Goal: Transaction & Acquisition: Purchase product/service

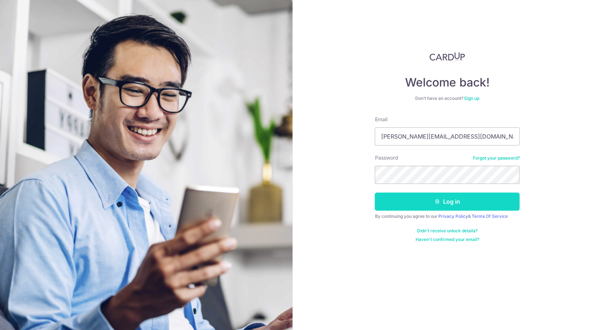
click at [430, 196] on button "Log in" at bounding box center [447, 202] width 145 height 18
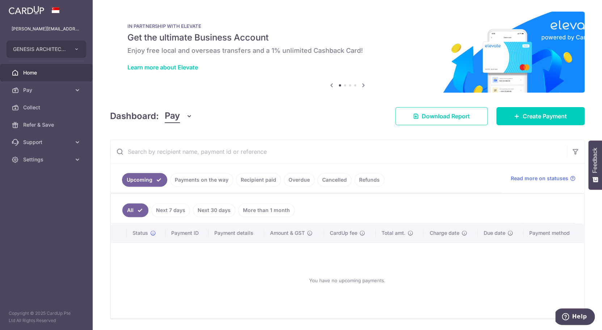
click at [255, 211] on link "More than 1 month" at bounding box center [266, 210] width 56 height 14
click at [134, 214] on link "All" at bounding box center [130, 210] width 16 height 14
click at [54, 92] on span "Pay" at bounding box center [47, 89] width 48 height 7
click at [65, 77] on link "Home" at bounding box center [46, 72] width 93 height 17
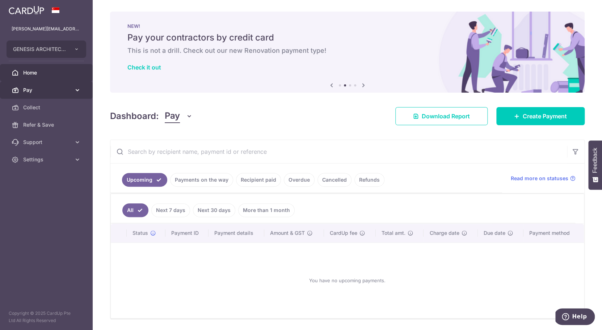
click at [43, 93] on span "Pay" at bounding box center [47, 89] width 48 height 7
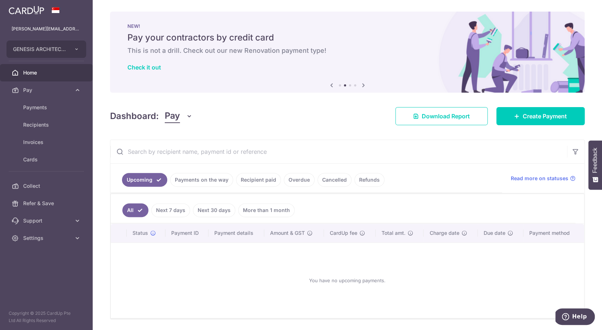
scroll to position [24, 0]
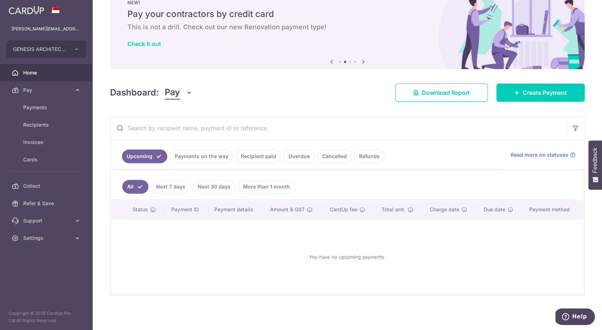
click at [183, 98] on button "Pay" at bounding box center [179, 93] width 28 height 14
click at [227, 86] on div "Dashboard: Pay Pay Collect Download Report Create Payment" at bounding box center [347, 91] width 474 height 21
click at [263, 156] on link "Recipient paid" at bounding box center [258, 156] width 45 height 14
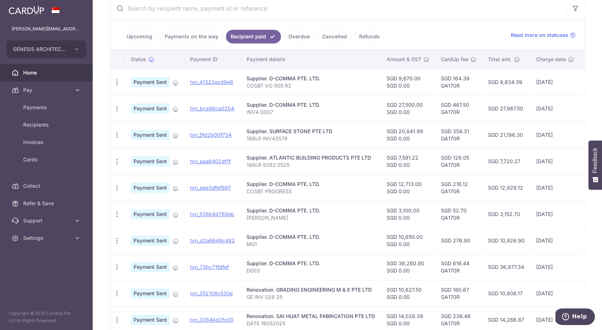
scroll to position [148, 0]
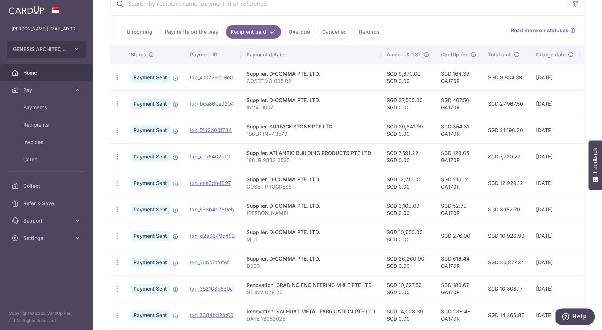
click at [394, 183] on td "SGD 12,713.00 SGD 0.00" at bounding box center [408, 183] width 54 height 26
click at [214, 183] on link "txn_eee3dfef997" at bounding box center [210, 183] width 41 height 6
click at [115, 183] on icon "button" at bounding box center [117, 183] width 8 height 8
click at [328, 192] on td "Supplier. D-COMMA PTE. LTD. COSBT PROGRESS" at bounding box center [311, 183] width 140 height 26
click at [37, 89] on span "Pay" at bounding box center [47, 89] width 48 height 7
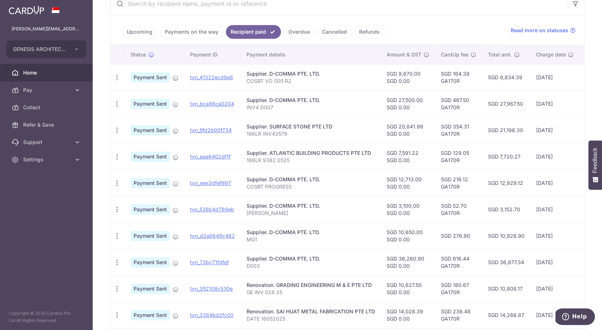
click at [38, 76] on span "Home" at bounding box center [47, 72] width 48 height 7
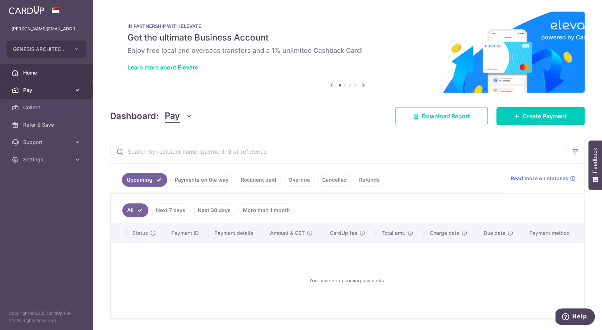
click at [26, 90] on span "Pay" at bounding box center [47, 89] width 48 height 7
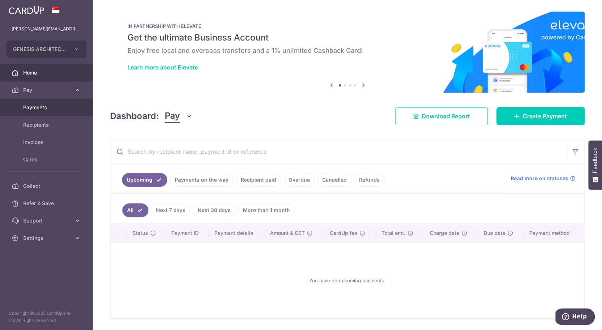
click at [34, 107] on span "Payments" at bounding box center [47, 107] width 48 height 7
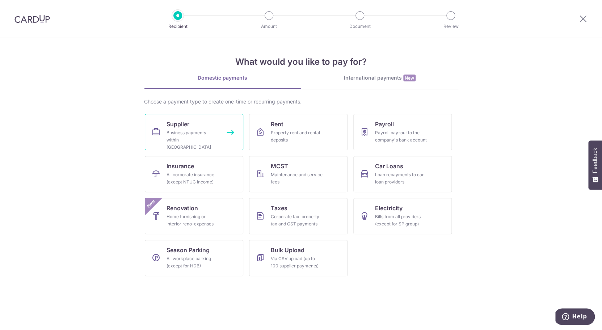
click at [194, 122] on link "Supplier Business payments within Singapore" at bounding box center [194, 132] width 98 height 36
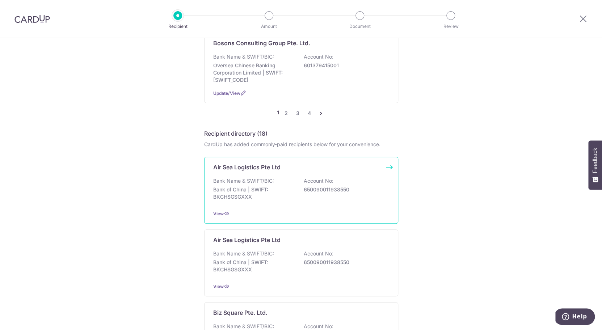
scroll to position [784, 0]
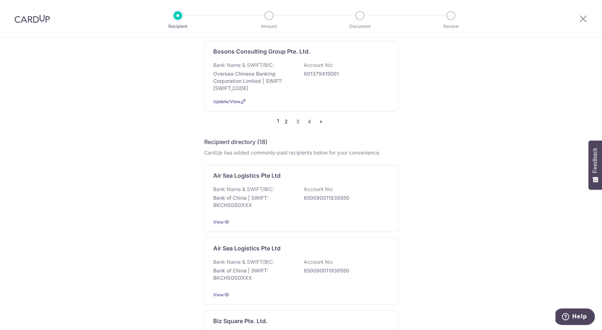
click at [288, 126] on link "2" at bounding box center [286, 121] width 9 height 9
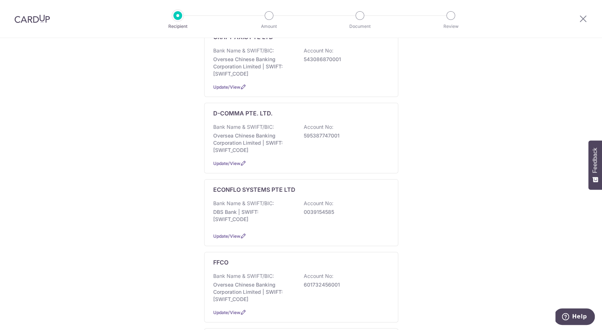
scroll to position [350, 0]
click at [269, 150] on p "Oversea Chinese Banking Corporation Limited | SWIFT: OCBCSGSGXXX" at bounding box center [253, 144] width 81 height 22
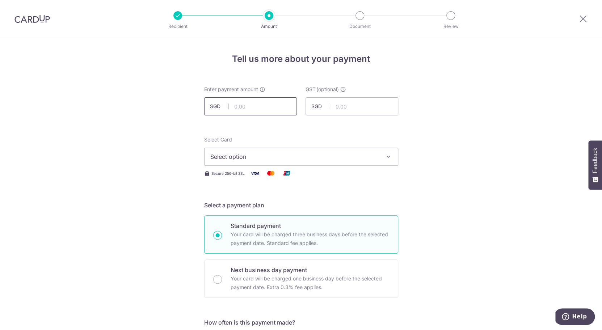
click at [256, 106] on input "text" at bounding box center [250, 106] width 93 height 18
type input "12,713.00"
click at [351, 109] on input "text" at bounding box center [351, 106] width 93 height 18
click at [307, 156] on span "Select option" at bounding box center [294, 156] width 169 height 9
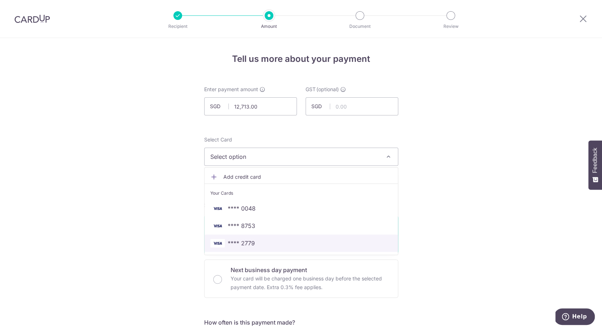
click at [271, 243] on span "**** 2779" at bounding box center [301, 243] width 182 height 9
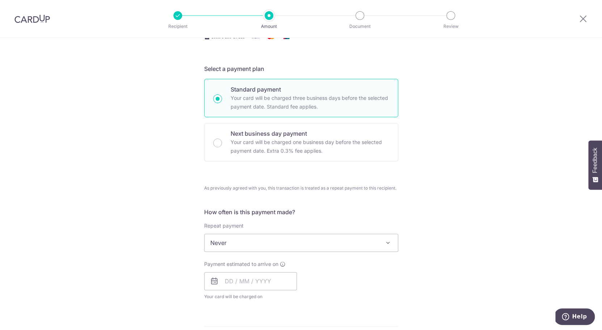
scroll to position [142, 0]
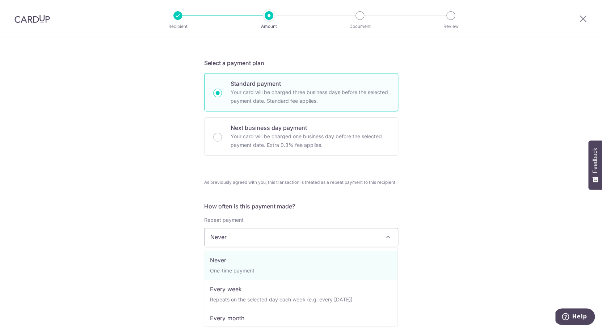
click at [354, 228] on span "Never" at bounding box center [301, 237] width 194 height 18
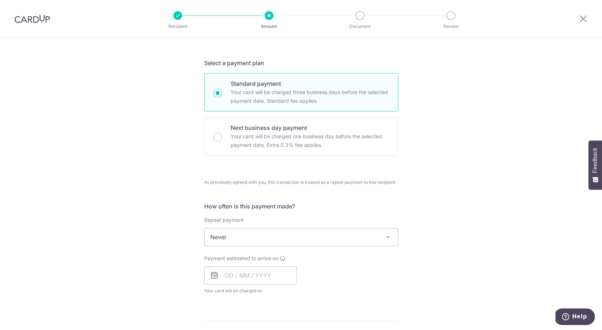
click at [423, 212] on div "Tell us more about your payment Enter payment amount SGD 12,713.00 12713.00 GST…" at bounding box center [301, 260] width 602 height 729
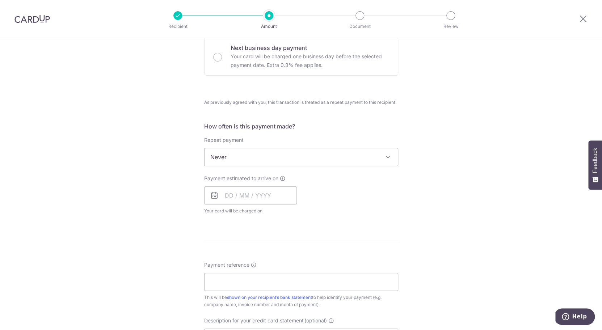
scroll to position [224, 0]
click at [252, 177] on span "Payment estimated to arrive on" at bounding box center [241, 176] width 74 height 7
click at [252, 186] on input "text" at bounding box center [250, 193] width 93 height 18
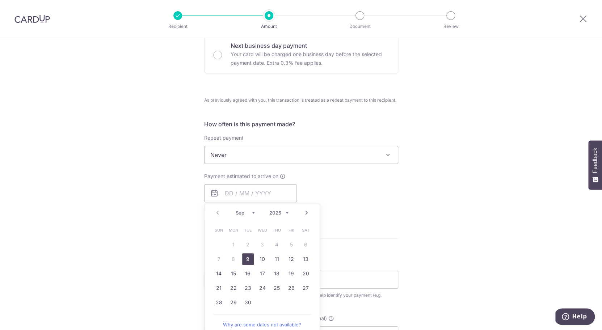
click at [249, 258] on link "9" at bounding box center [248, 259] width 12 height 12
type input "[DATE]"
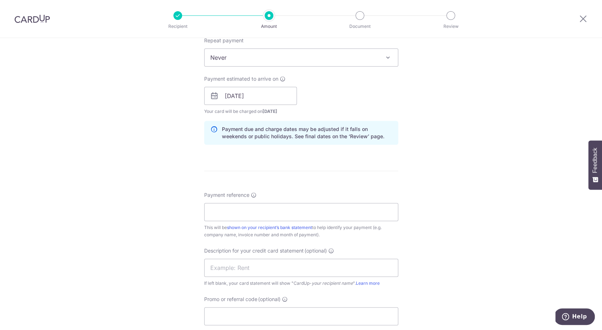
scroll to position [338, 0]
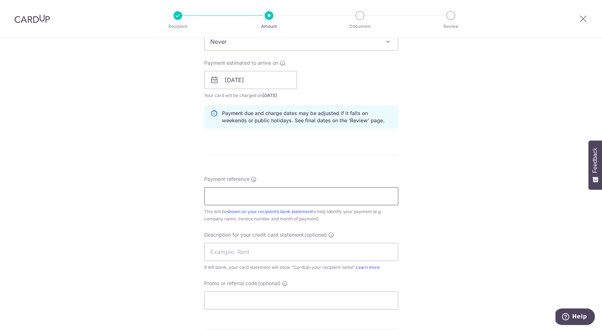
click at [292, 195] on input "Payment reference" at bounding box center [301, 196] width 194 height 18
type input "COSBT PROGRESS"
click at [232, 255] on input "text" at bounding box center [301, 252] width 194 height 18
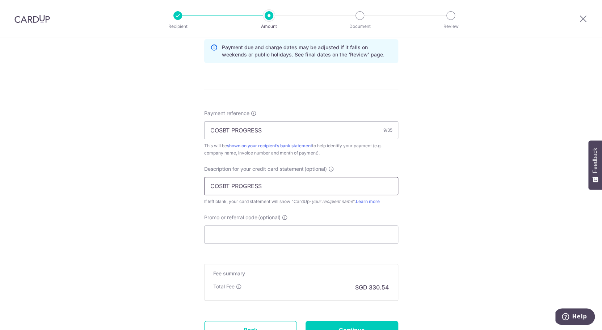
scroll to position [404, 0]
type input "COSBT PROGRESS"
click at [215, 235] on input "Promo or referral code (optional)" at bounding box center [301, 234] width 194 height 18
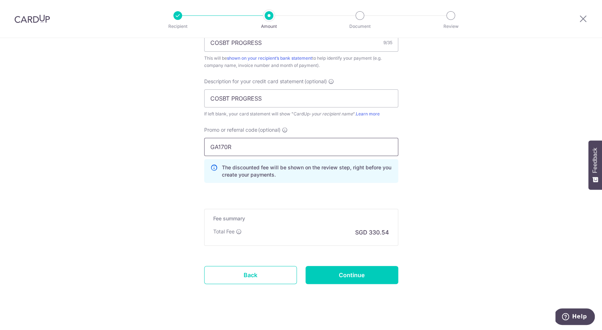
scroll to position [499, 0]
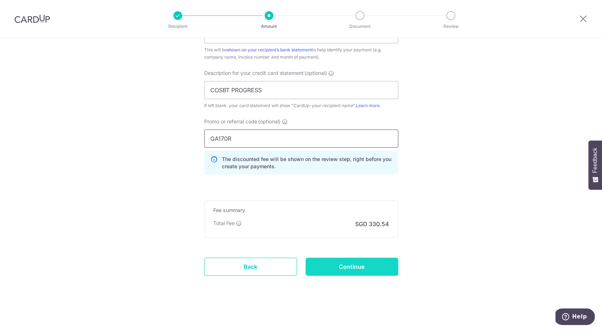
type input "GA170R"
click at [341, 261] on input "Continue" at bounding box center [351, 267] width 93 height 18
type input "Create Schedule"
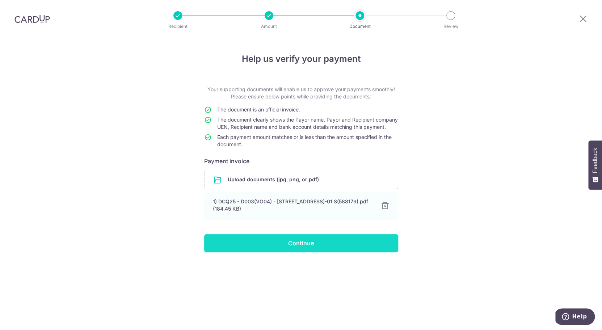
click at [306, 251] on input "Continue" at bounding box center [301, 243] width 194 height 18
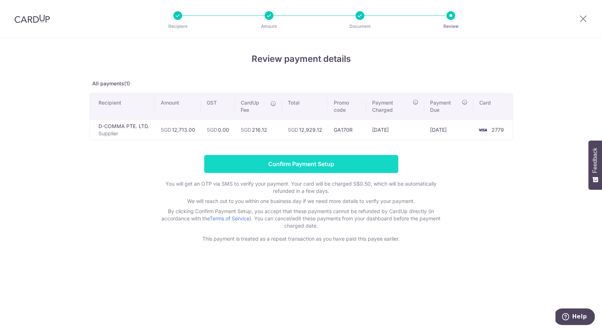
click at [299, 164] on input "Confirm Payment Setup" at bounding box center [301, 164] width 194 height 18
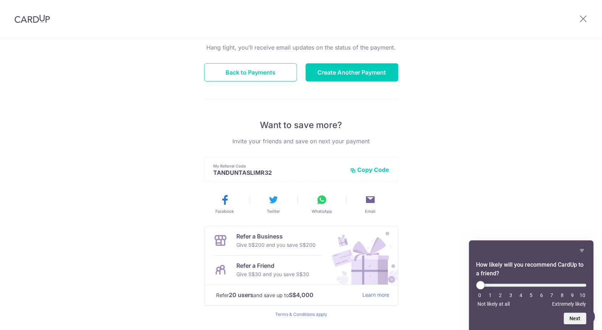
scroll to position [66, 0]
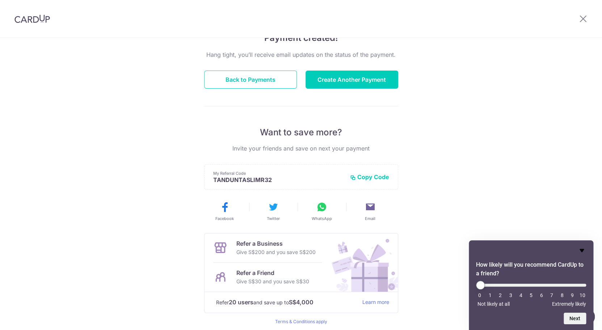
click at [584, 252] on icon "Hide survey" at bounding box center [581, 250] width 9 height 9
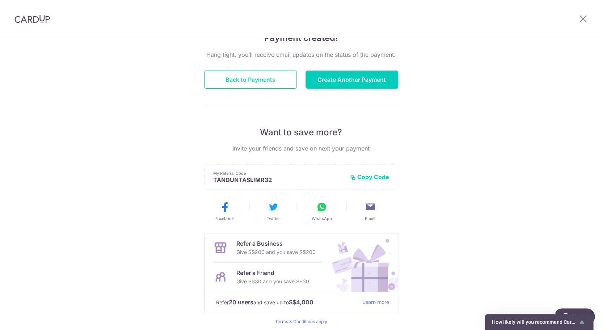
click at [282, 78] on button "Back to Payments" at bounding box center [250, 80] width 93 height 18
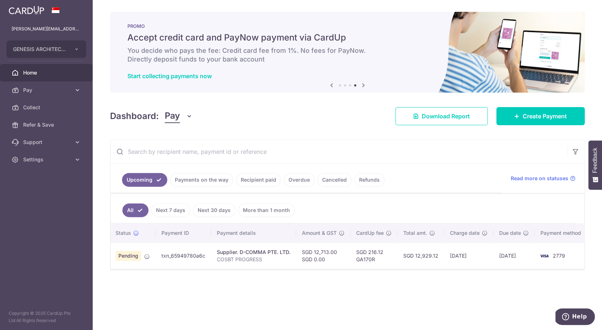
scroll to position [0, 18]
